Goal: Find specific page/section: Find specific page/section

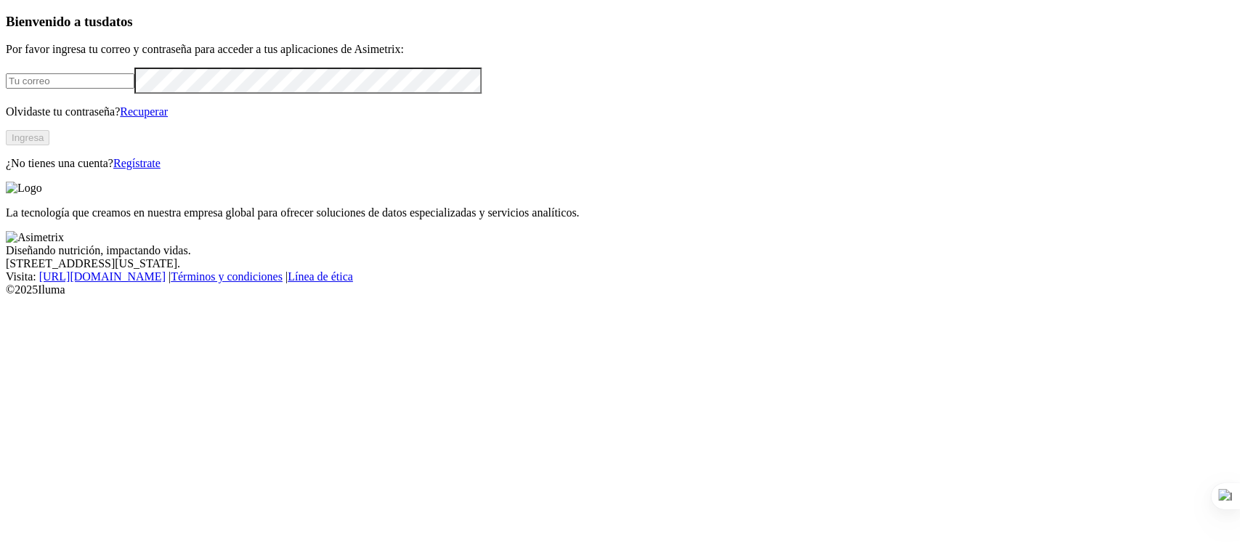
type input "[PERSON_NAME][EMAIL_ADDRESS][PERSON_NAME][DOMAIN_NAME]"
click at [49, 145] on button "Ingresa" at bounding box center [28, 137] width 44 height 15
click at [879, 217] on div "La tecnología que creamos en nuestra empresa global para ofrecer soluciones de …" at bounding box center [620, 198] width 1228 height 38
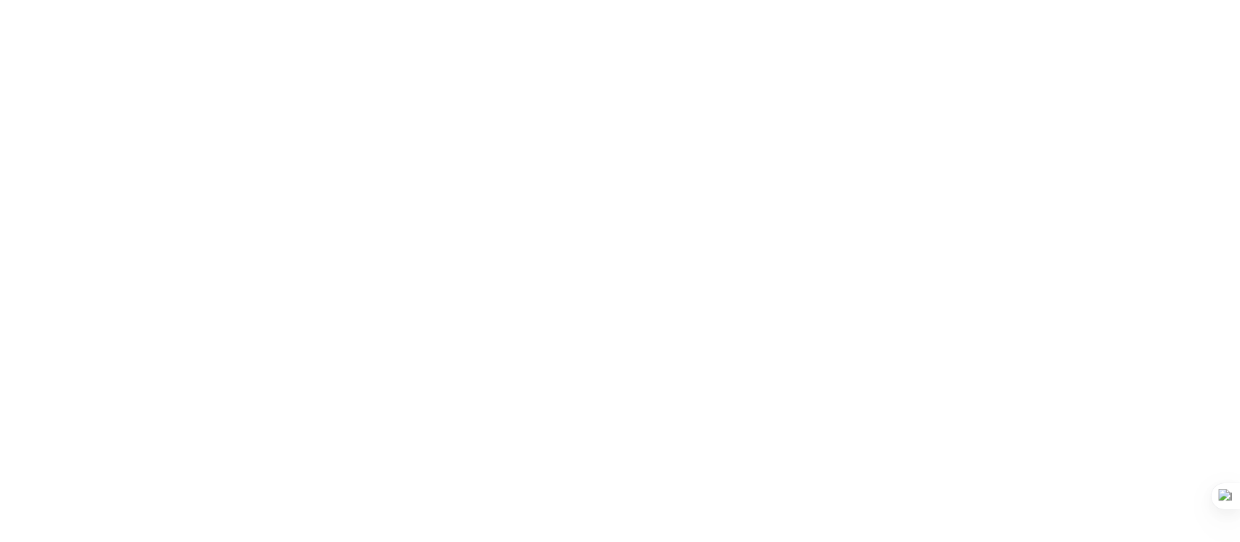
drag, startPoint x: 289, startPoint y: 62, endPoint x: 420, endPoint y: 218, distance: 204.1
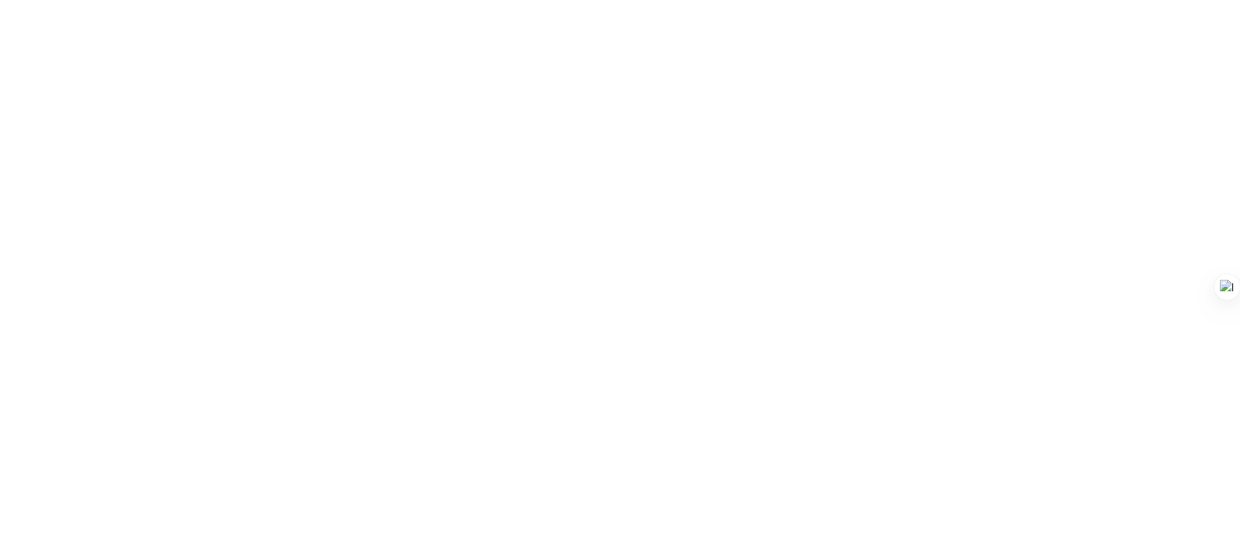
drag, startPoint x: 1236, startPoint y: 499, endPoint x: 1238, endPoint y: 289, distance: 209.9
click at [1238, 289] on div at bounding box center [1226, 287] width 26 height 26
drag, startPoint x: 1233, startPoint y: 290, endPoint x: 1228, endPoint y: 253, distance: 37.4
click at [1228, 253] on div at bounding box center [1221, 246] width 26 height 26
click at [1234, 228] on div at bounding box center [1224, 175] width 29 height 123
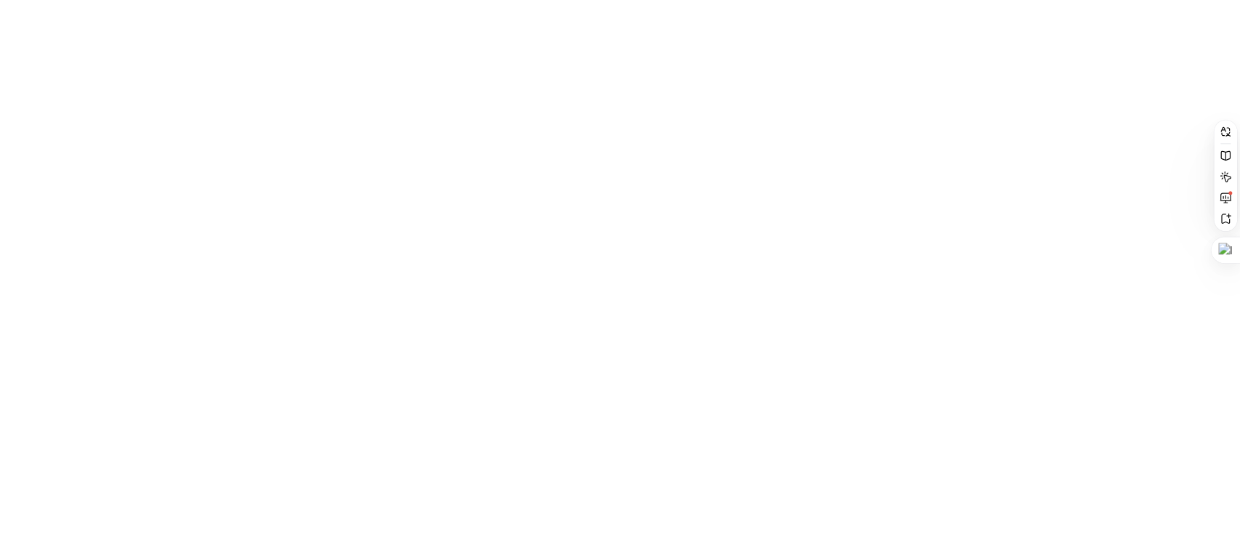
click at [1233, 229] on div at bounding box center [1224, 175] width 29 height 123
click at [1232, 229] on div at bounding box center [1224, 175] width 29 height 123
click at [1234, 230] on div at bounding box center [1224, 175] width 29 height 123
click at [1234, 229] on div at bounding box center [1224, 175] width 29 height 123
click at [1234, 232] on div at bounding box center [1224, 175] width 29 height 123
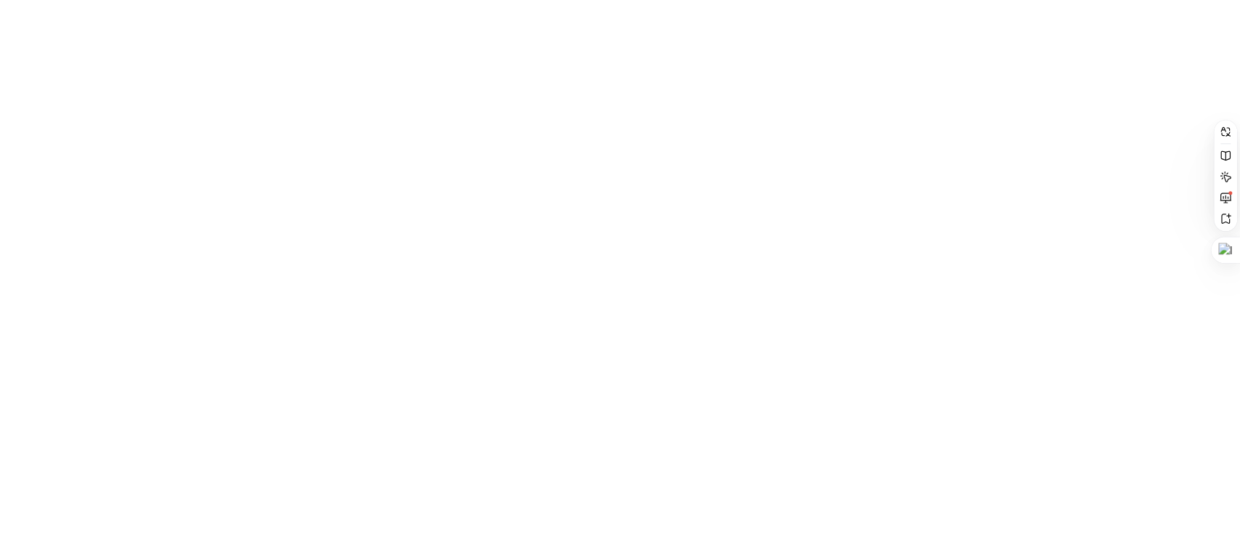
click at [1236, 229] on div at bounding box center [1224, 175] width 29 height 123
